Goal: Check status: Check status

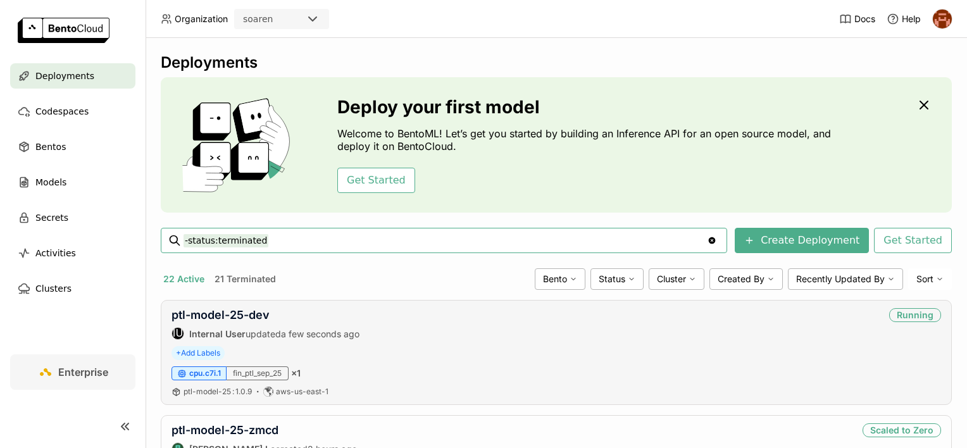
scroll to position [63, 0]
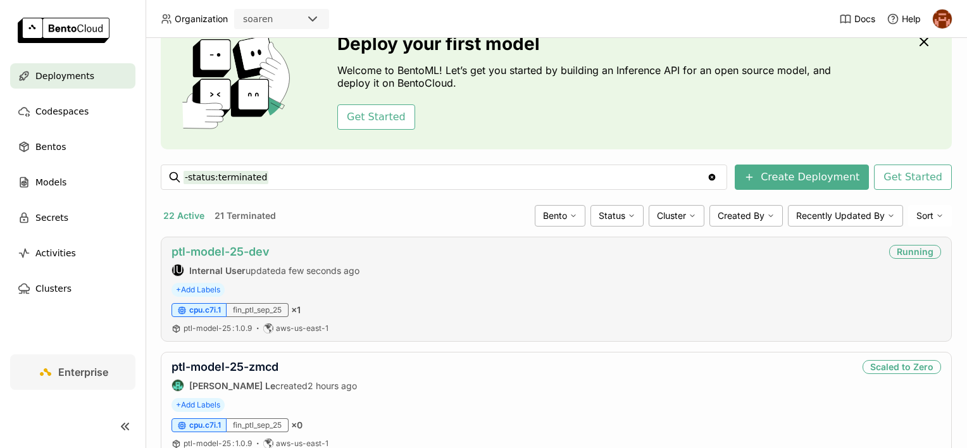
click at [230, 246] on link "ptl-model-25-dev" at bounding box center [220, 251] width 98 height 13
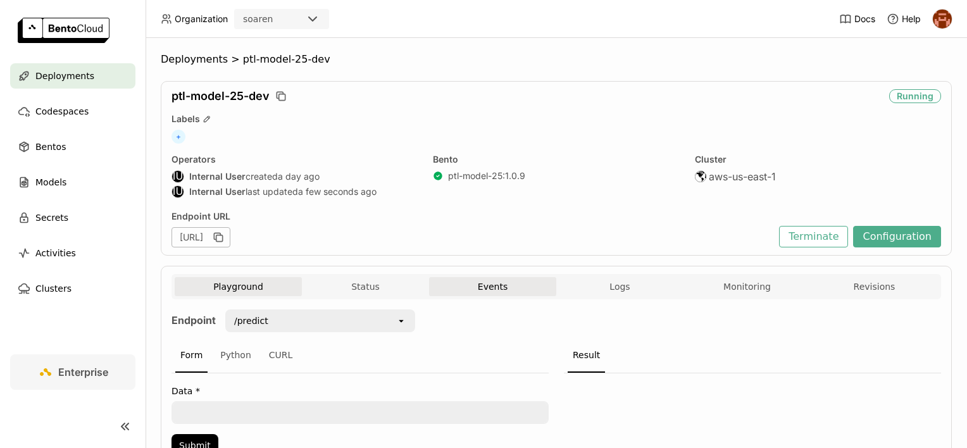
click at [533, 294] on button "Events" at bounding box center [492, 286] width 127 height 19
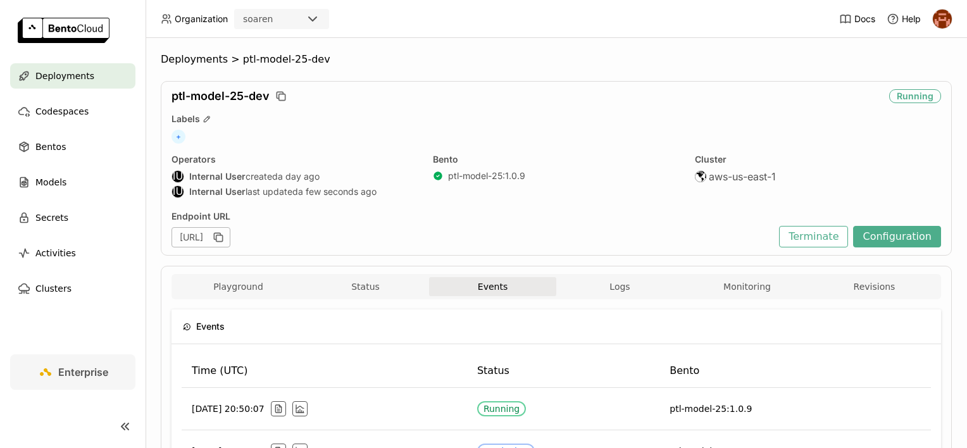
scroll to position [154, 0]
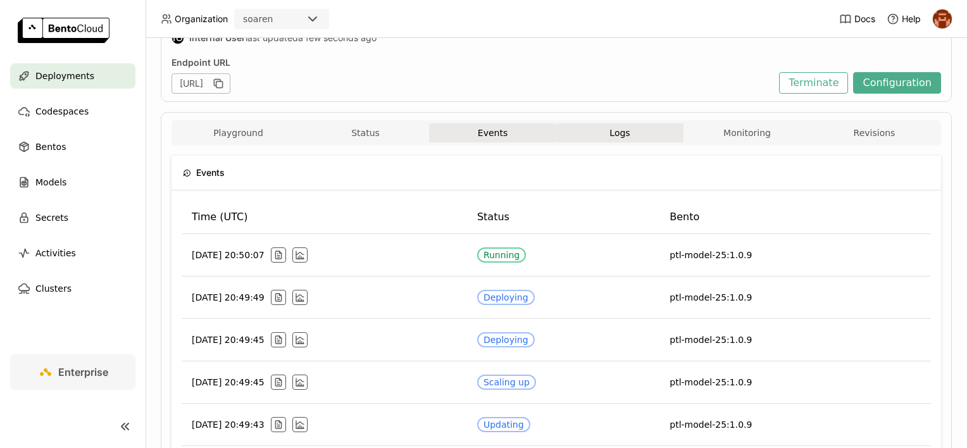
click at [594, 133] on button "Logs" at bounding box center [619, 132] width 127 height 19
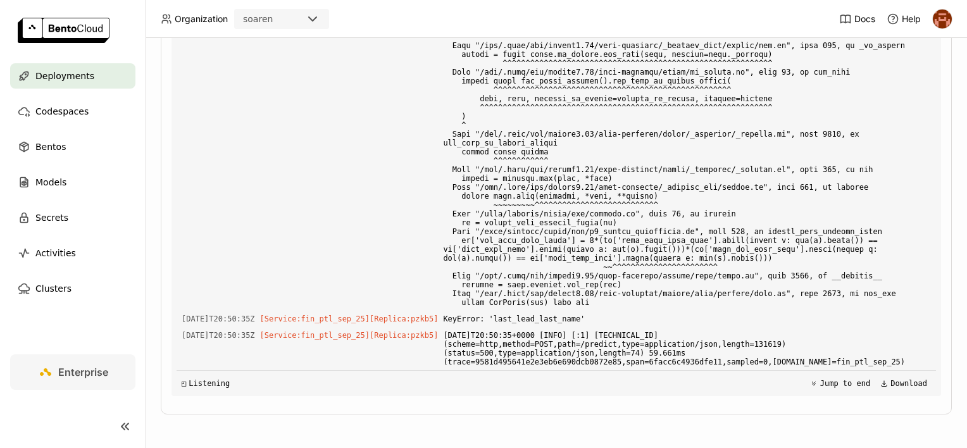
scroll to position [4928, 0]
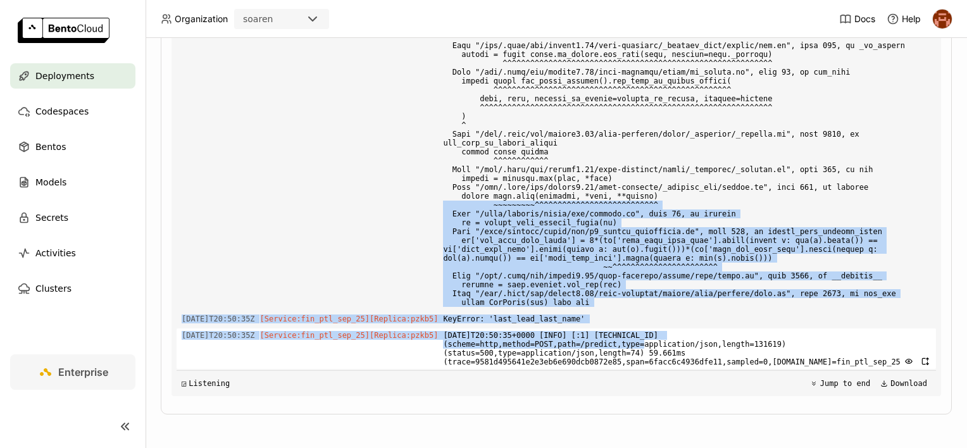
drag, startPoint x: 427, startPoint y: 196, endPoint x: 587, endPoint y: 344, distance: 218.1
click at [587, 344] on div "Load older logs [DATE]T19:13:34Z [Builder] [ ptl-model-25:1.0.9 ] nvidia-nccl-c…" at bounding box center [556, 206] width 759 height 380
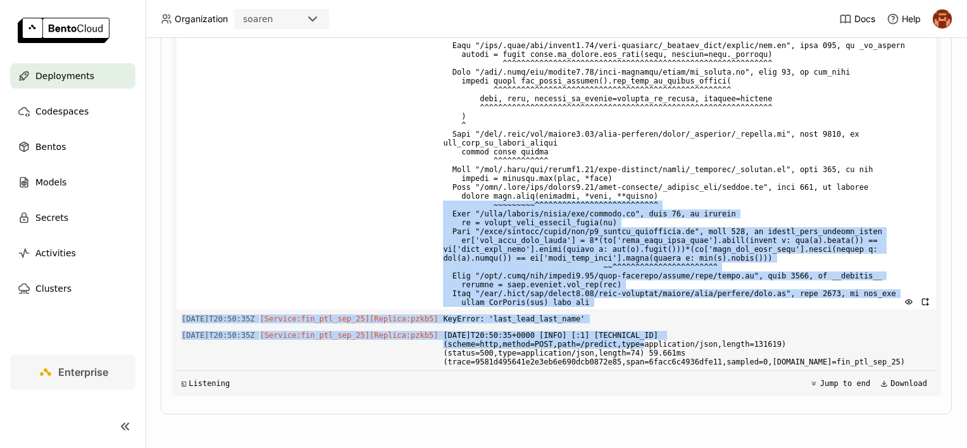
click at [347, 244] on div "[DATE]T20:50:35Z [Service:fin_ptl_sep_25] [Replica: pzkb5 ]" at bounding box center [556, 139] width 759 height 342
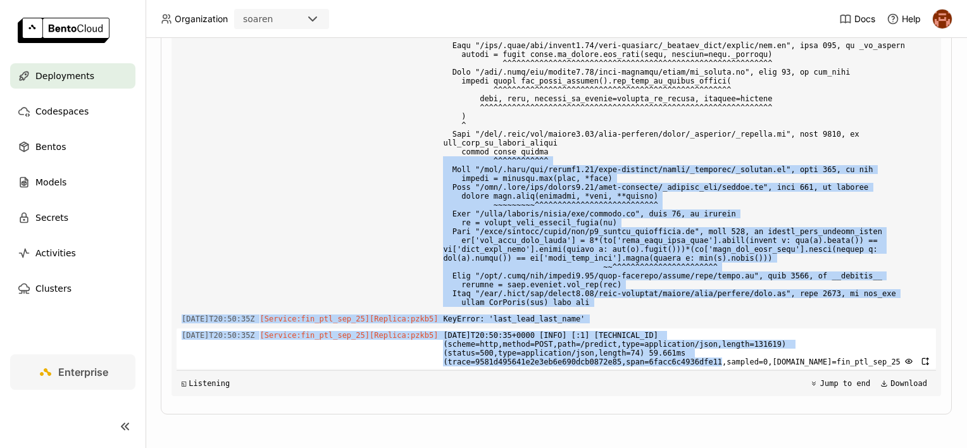
drag, startPoint x: 439, startPoint y: 156, endPoint x: 661, endPoint y: 366, distance: 305.7
click at [661, 366] on div "Load older logs [DATE]T19:13:34Z [Builder] [ ptl-model-25:1.0.9 ] nvidia-nccl-c…" at bounding box center [556, 206] width 759 height 380
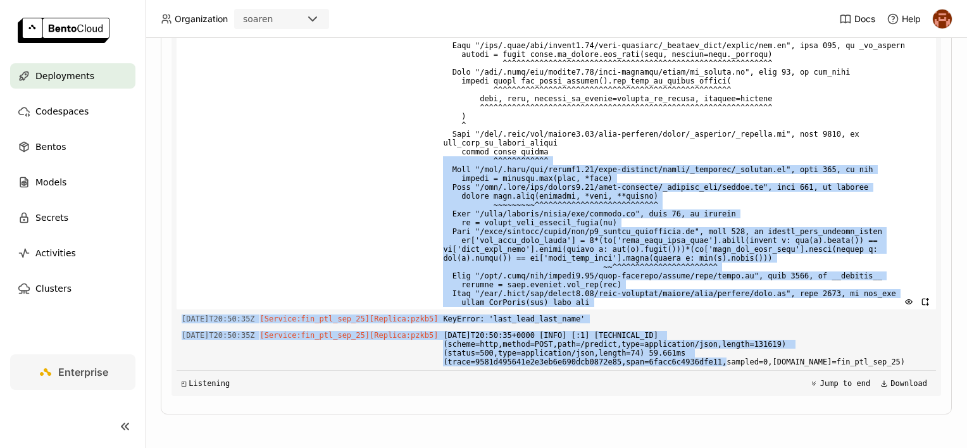
click at [372, 236] on div "[DATE]T20:50:35Z [Service:fin_ptl_sep_25] [Replica: pzkb5 ]" at bounding box center [556, 139] width 759 height 342
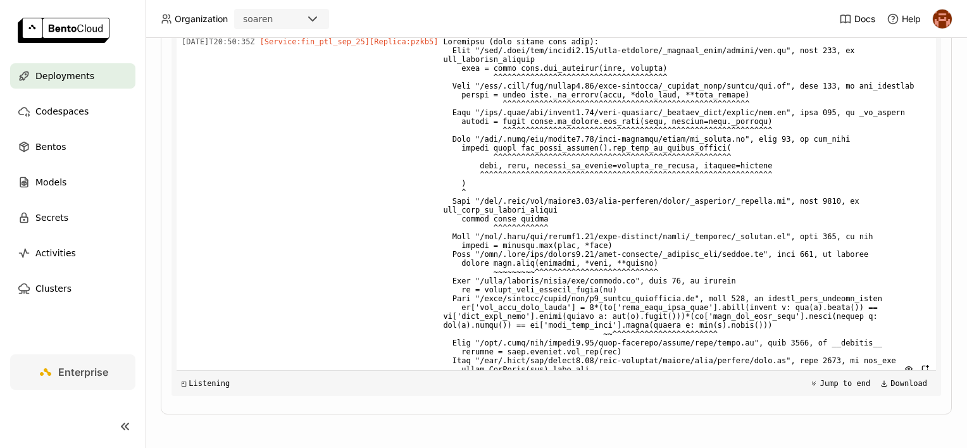
scroll to position [4605, 0]
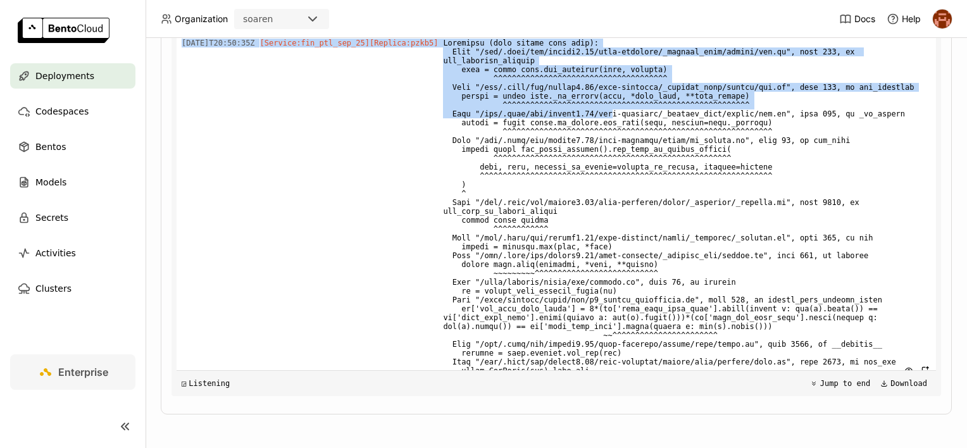
drag, startPoint x: 390, startPoint y: 210, endPoint x: 590, endPoint y: 362, distance: 251.1
click at [590, 362] on div "Load older logs [DATE]T19:13:34Z [Builder] [ ptl-model-25:1.0.9 ] nvidia-nccl-c…" at bounding box center [556, 206] width 759 height 380
click at [410, 50] on span "[Service:fin_ptl_sep_25] [Replica: pzkb5 ]" at bounding box center [349, 43] width 178 height 14
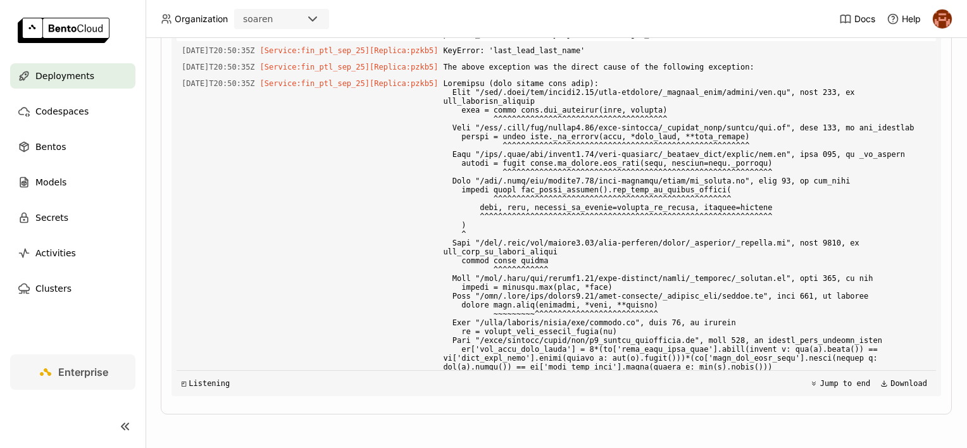
scroll to position [4928, 0]
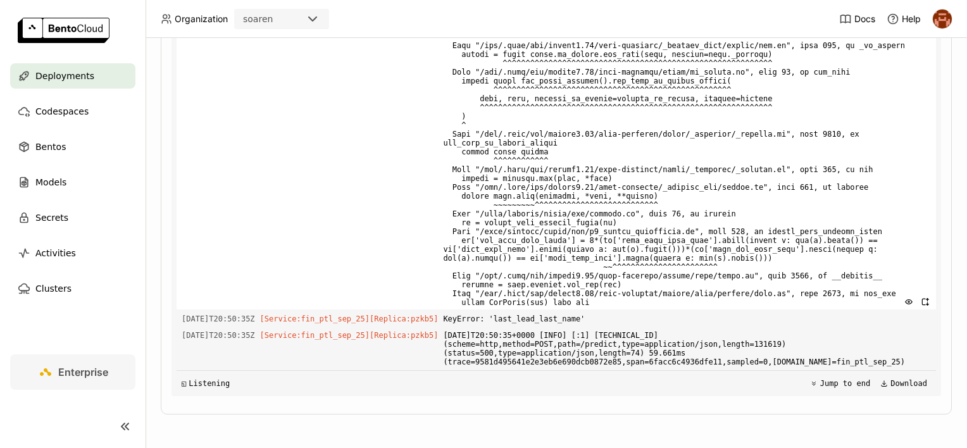
click at [729, 297] on span at bounding box center [687, 139] width 488 height 342
click at [729, 121] on span at bounding box center [687, 139] width 488 height 342
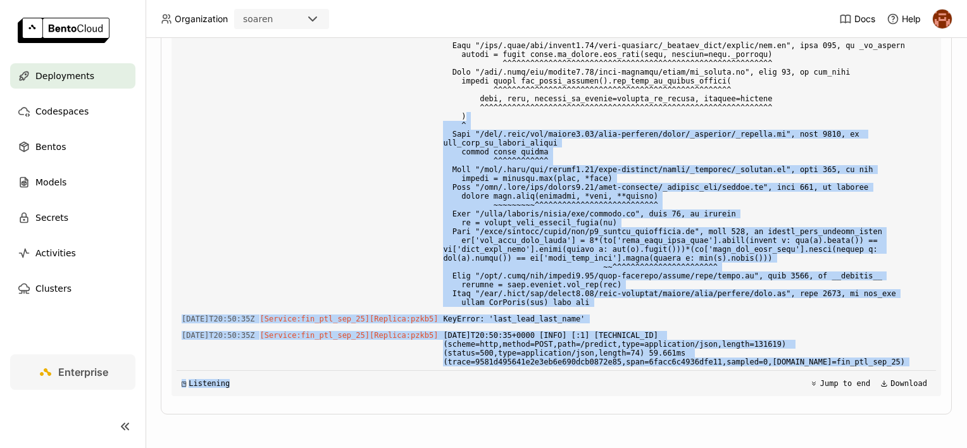
drag, startPoint x: 704, startPoint y: 108, endPoint x: 762, endPoint y: 370, distance: 267.6
click at [762, 370] on div "Load older logs [DATE]T19:13:34Z [Builder] [ ptl-model-25:1.0.9 ] nvidia-nccl-c…" at bounding box center [556, 206] width 759 height 380
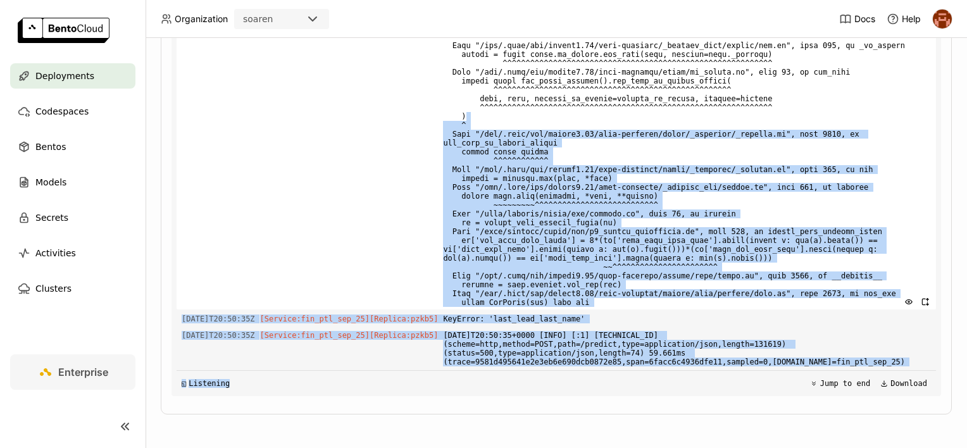
click at [323, 204] on div "[DATE]T20:50:35Z [Service:fin_ptl_sep_25] [Replica: pzkb5 ]" at bounding box center [556, 139] width 759 height 342
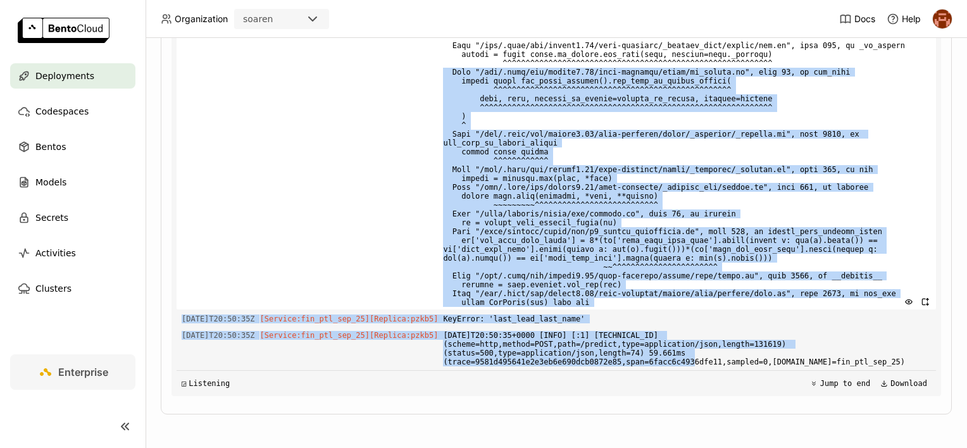
drag, startPoint x: 635, startPoint y: 361, endPoint x: 423, endPoint y: 63, distance: 365.7
click at [423, 63] on div "Load older logs [DATE]T19:13:34Z [Builder] [ ptl-model-25:1.0.9 ] nvidia-nccl-c…" at bounding box center [556, 206] width 759 height 380
drag, startPoint x: 423, startPoint y: 63, endPoint x: 371, endPoint y: 98, distance: 63.0
click at [371, 98] on div "[DATE]T20:50:35Z [Service:fin_ptl_sep_25] [Replica: pzkb5 ]" at bounding box center [556, 139] width 759 height 342
click at [400, 88] on div "[DATE]T20:50:35Z [Service:fin_ptl_sep_25] [Replica: pzkb5 ]" at bounding box center [556, 139] width 759 height 342
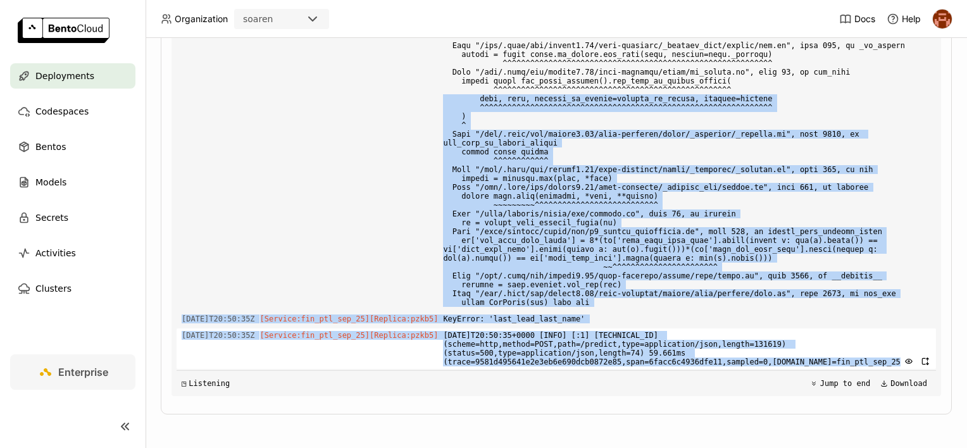
drag, startPoint x: 400, startPoint y: 88, endPoint x: 866, endPoint y: 364, distance: 541.6
click at [866, 364] on div "Load older logs [DATE]T19:13:34Z [Builder] [ ptl-model-25:1.0.9 ] nvidia-nccl-c…" at bounding box center [556, 206] width 759 height 380
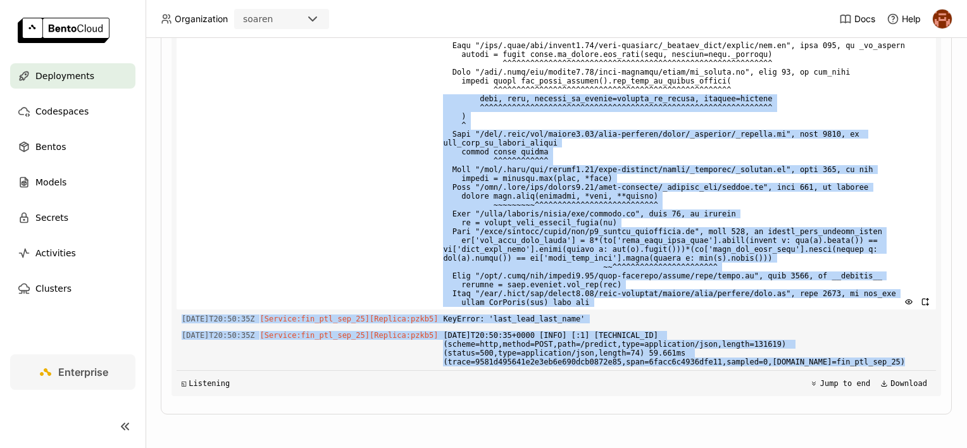
click at [407, 225] on div "[DATE]T20:50:35Z [Service:fin_ptl_sep_25] [Replica: pzkb5 ]" at bounding box center [556, 139] width 759 height 342
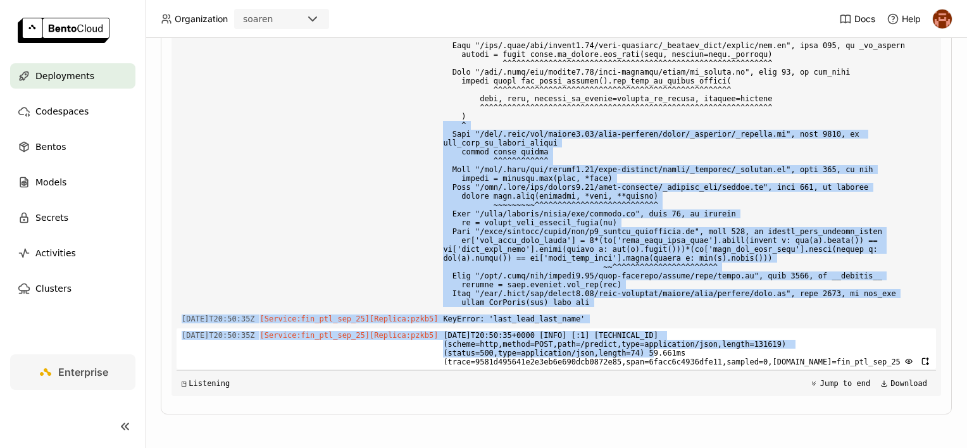
drag, startPoint x: 440, startPoint y: 116, endPoint x: 595, endPoint y: 356, distance: 285.9
click at [595, 356] on div "Load older logs [DATE]T19:13:34Z [Builder] [ ptl-model-25:1.0.9 ] nvidia-nccl-c…" at bounding box center [556, 206] width 759 height 380
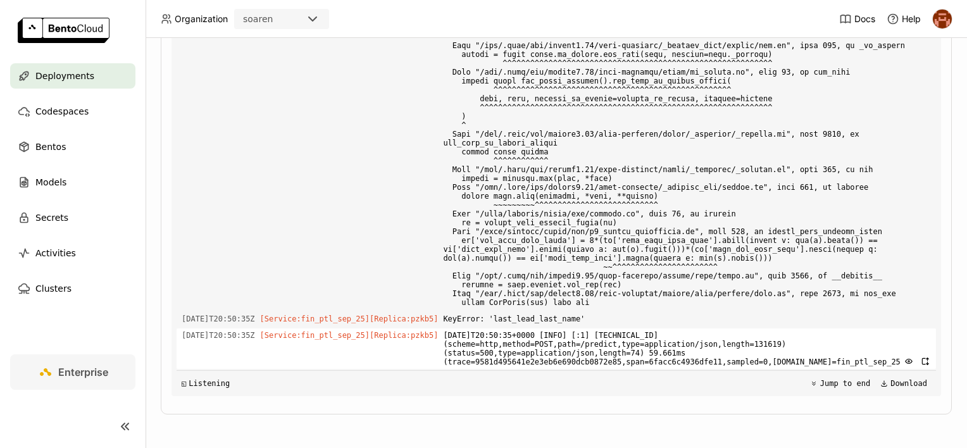
click at [859, 359] on span "[DATE]T20:50:35+0000 [INFO] [:1] [TECHNICAL_ID] (scheme=http,method=POST,path=/…" at bounding box center [687, 348] width 488 height 40
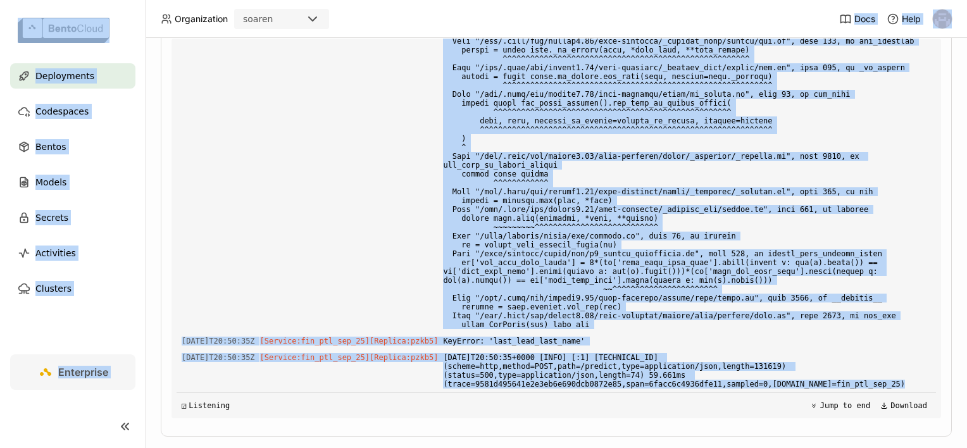
scroll to position [4839, 0]
drag, startPoint x: 859, startPoint y: 359, endPoint x: 437, endPoint y: 37, distance: 531.4
click at [437, 37] on div "Organization soaren Docs Help Deployments Codespaces Bentos Models Secrets Acti…" at bounding box center [483, 224] width 967 height 448
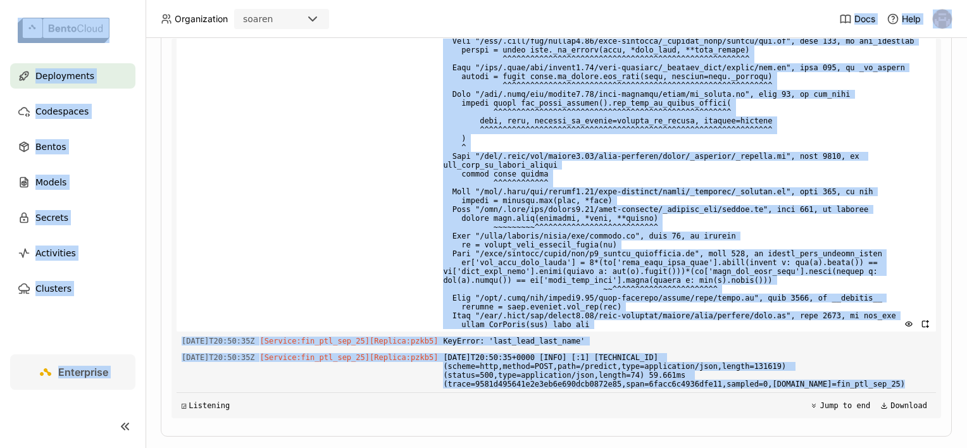
click at [406, 217] on div "[DATE]T20:50:35Z [Service:fin_ptl_sep_25] [Replica: pzkb5 ]" at bounding box center [556, 161] width 759 height 342
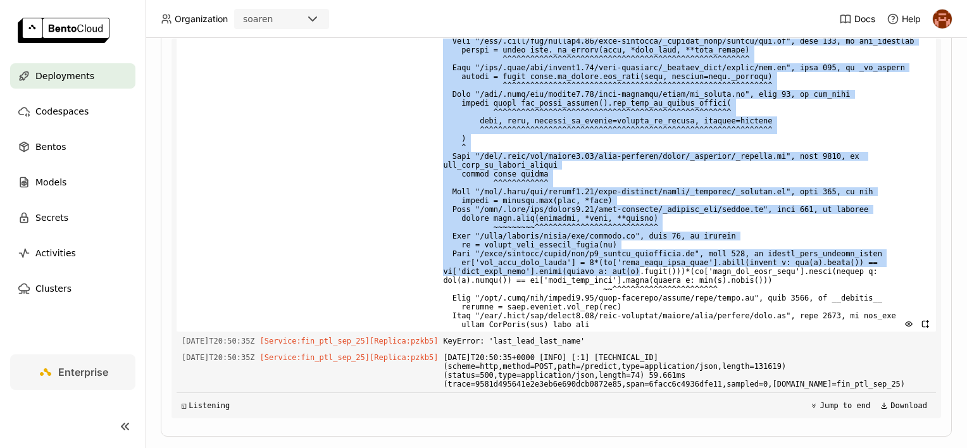
drag, startPoint x: 246, startPoint y: 68, endPoint x: 616, endPoint y: 361, distance: 472.5
click at [616, 361] on div "Load older logs [DATE]T19:13:34Z [Builder] [ ptl-model-25:1.0.9 ] nvidia-nccl-c…" at bounding box center [556, 229] width 759 height 380
click at [435, 321] on div "[DATE]T20:50:35Z [Service:fin_ptl_sep_25] [Replica: pzkb5 ]" at bounding box center [556, 161] width 759 height 342
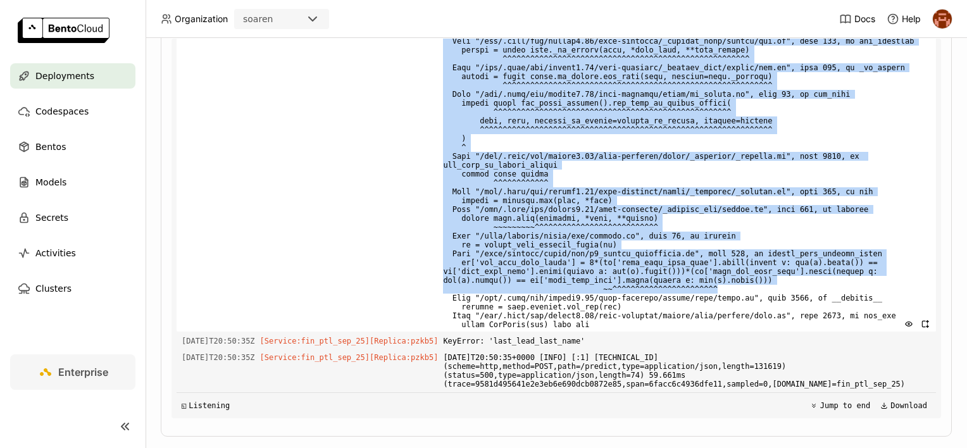
drag, startPoint x: 238, startPoint y: 50, endPoint x: 706, endPoint y: 376, distance: 569.9
click at [706, 376] on div "Load older logs [DATE]T19:13:34Z [Builder] [ ptl-model-25:1.0.9 ] nvidia-nccl-c…" at bounding box center [556, 229] width 759 height 380
click at [435, 248] on div "[DATE]T20:50:35Z [Service:fin_ptl_sep_25] [Replica: pzkb5 ]" at bounding box center [556, 161] width 759 height 342
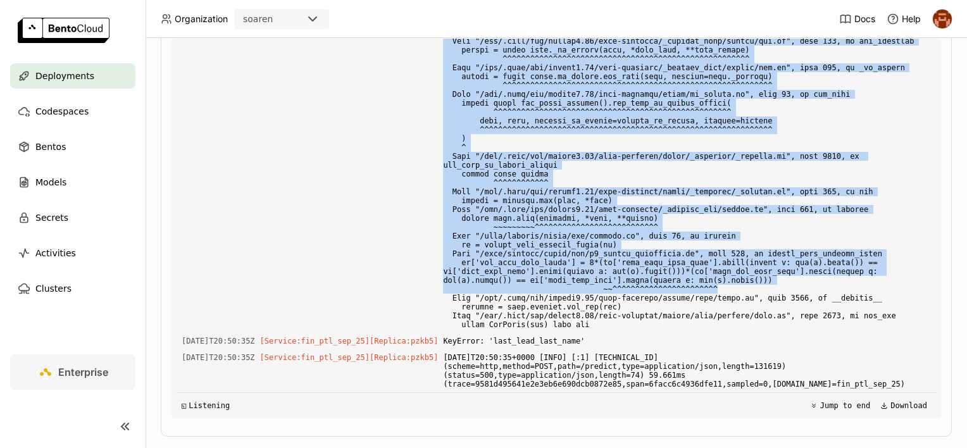
drag, startPoint x: 696, startPoint y: 380, endPoint x: 182, endPoint y: 49, distance: 611.1
click at [182, 49] on div "Load older logs [DATE]T19:13:34Z [Builder] [ ptl-model-25:1.0.9 ] nvidia-nccl-c…" at bounding box center [556, 229] width 759 height 380
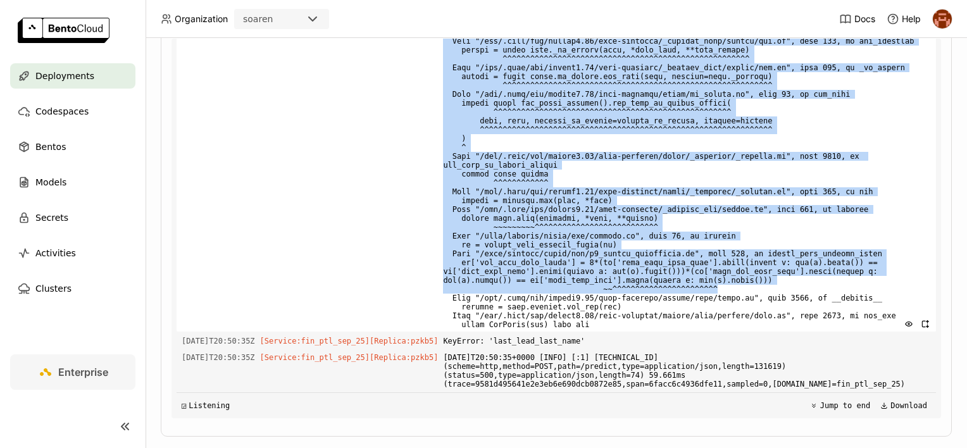
drag, startPoint x: 182, startPoint y: 49, endPoint x: 294, endPoint y: 163, distance: 160.2
click at [294, 163] on div "[DATE]T20:50:35Z [Service:fin_ptl_sep_25] [Replica: pzkb5 ]" at bounding box center [556, 161] width 759 height 342
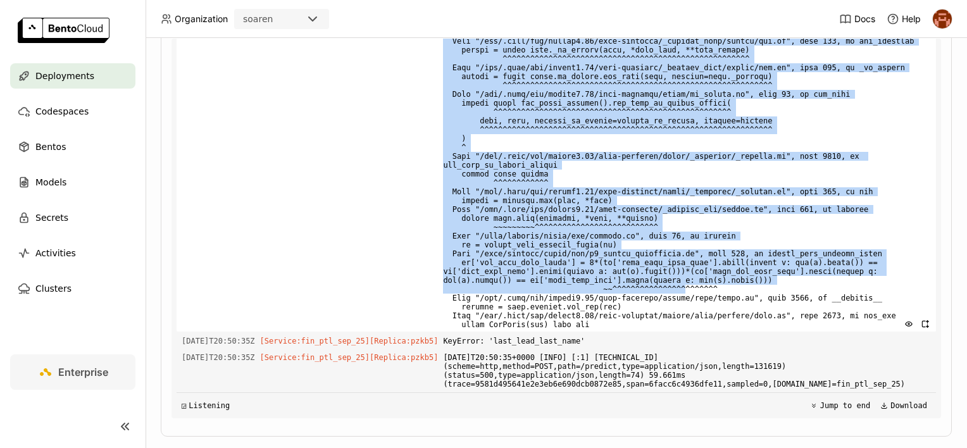
drag, startPoint x: 208, startPoint y: 55, endPoint x: 670, endPoint y: 375, distance: 562.2
click at [670, 375] on div "Load older logs [DATE]T19:13:34Z [Builder] [ ptl-model-25:1.0.9 ] nvidia-nccl-c…" at bounding box center [556, 229] width 759 height 380
click at [443, 332] on span at bounding box center [687, 161] width 488 height 342
